Goal: Transaction & Acquisition: Download file/media

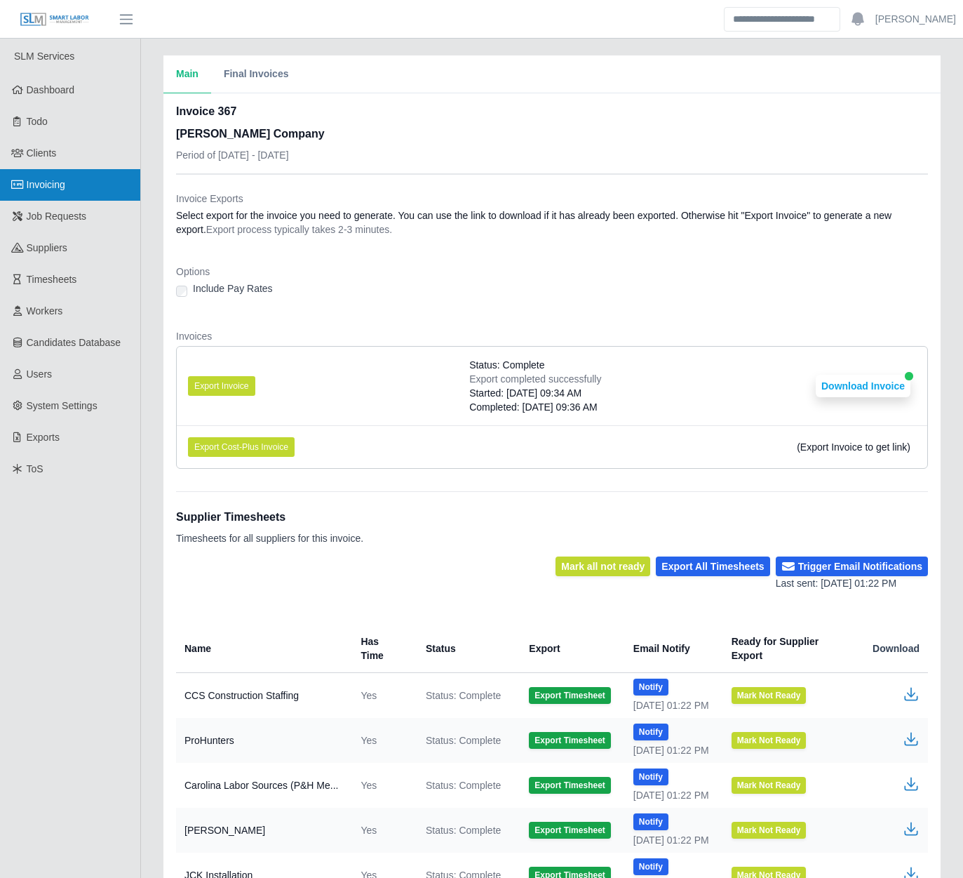
click at [100, 188] on link "Invoicing" at bounding box center [70, 185] width 140 height 32
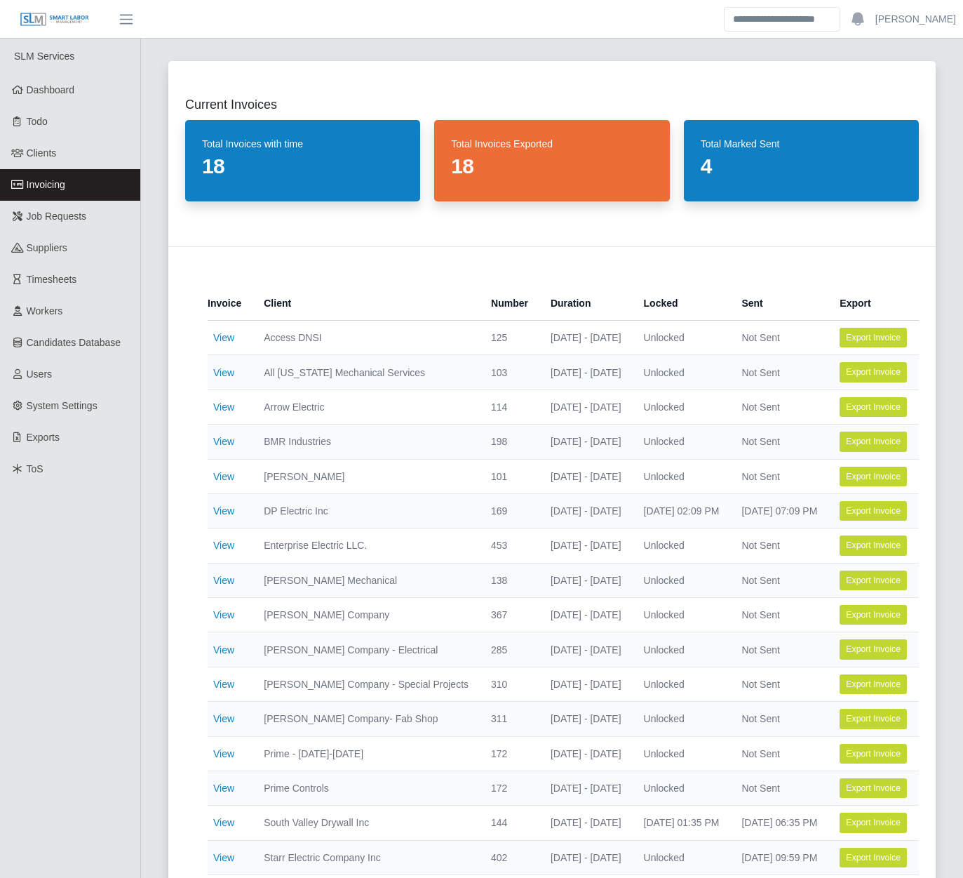
click at [147, 506] on div "Current Invoices Total Invoices with time 18 Total Invoices Exported 18 Total M…" at bounding box center [552, 828] width 822 height 1568
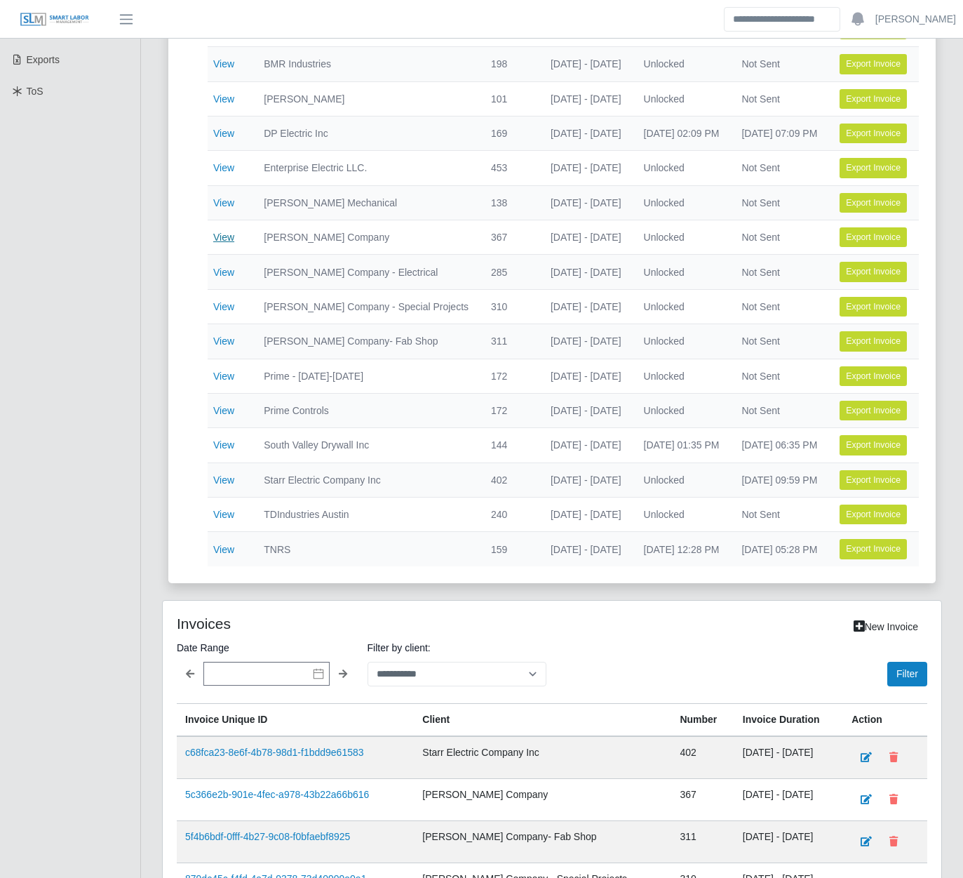
scroll to position [378, 0]
click at [226, 508] on link "View" at bounding box center [223, 513] width 21 height 11
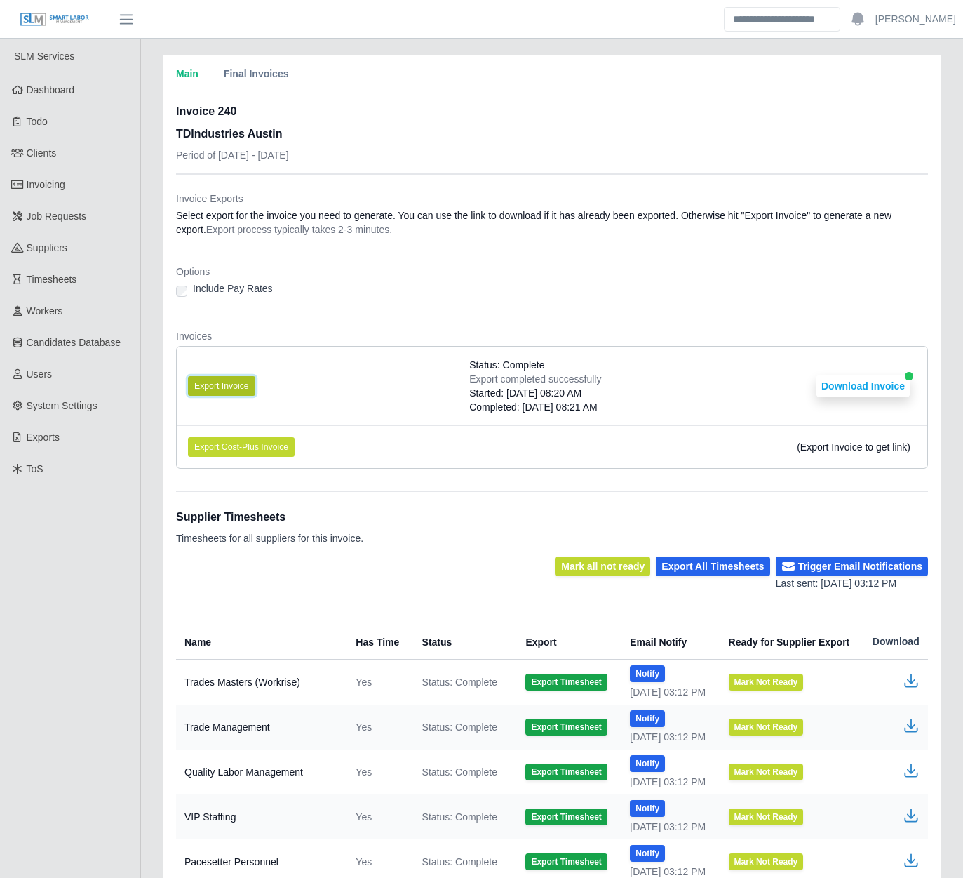
click at [230, 379] on button "Export Invoice" at bounding box center [221, 386] width 67 height 20
click at [787, 427] on li "Export Cost-Plus Invoice (Export Invoice to get link)" at bounding box center [552, 446] width 751 height 43
click at [767, 434] on li "Export Cost-Plus Invoice (Export Invoice to get link)" at bounding box center [552, 446] width 751 height 43
click at [834, 379] on button "Download Invoice" at bounding box center [863, 386] width 95 height 22
